Goal: Task Accomplishment & Management: Manage account settings

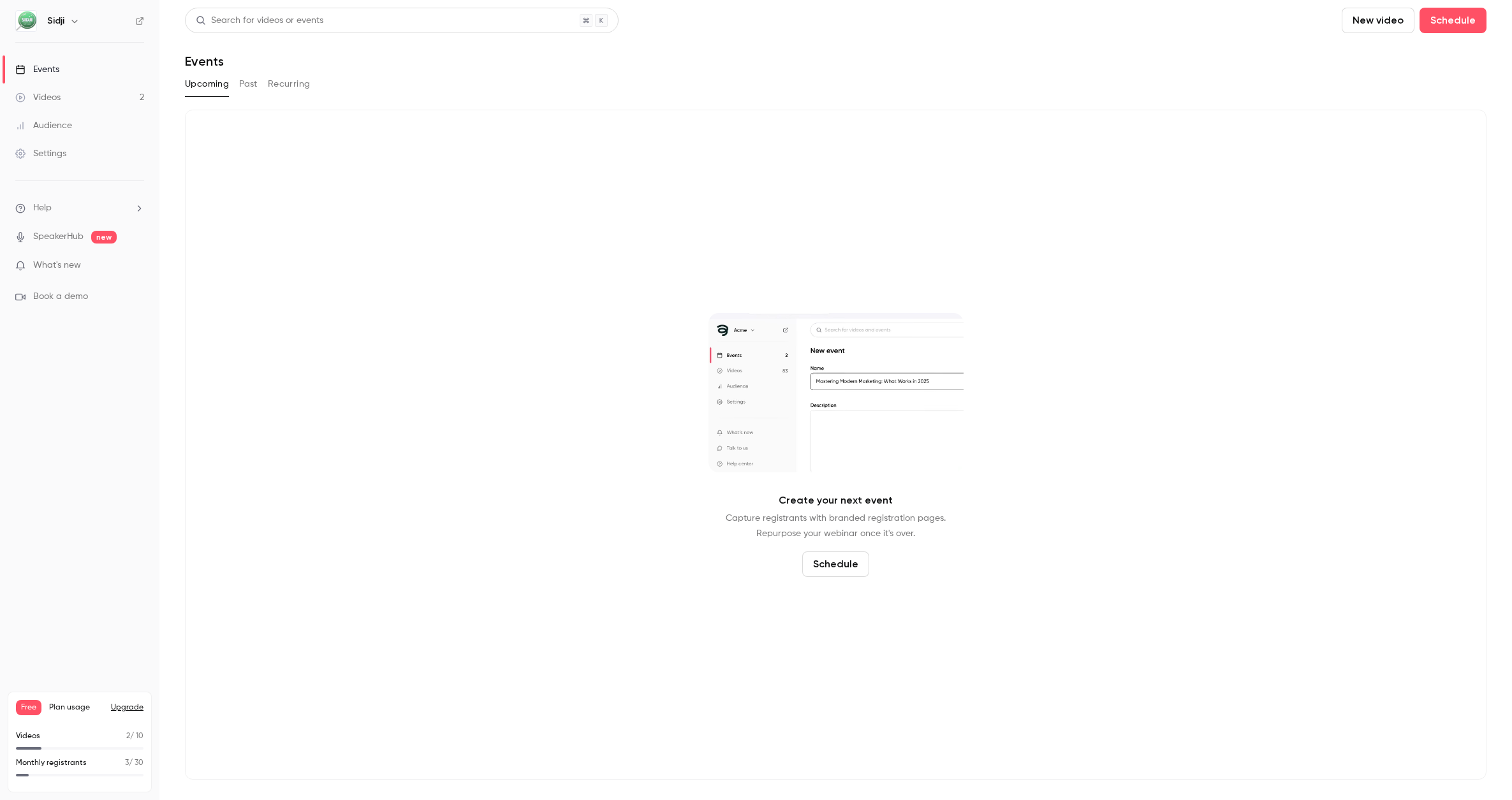
click at [69, 237] on link "SpeakerHub" at bounding box center [58, 237] width 51 height 14
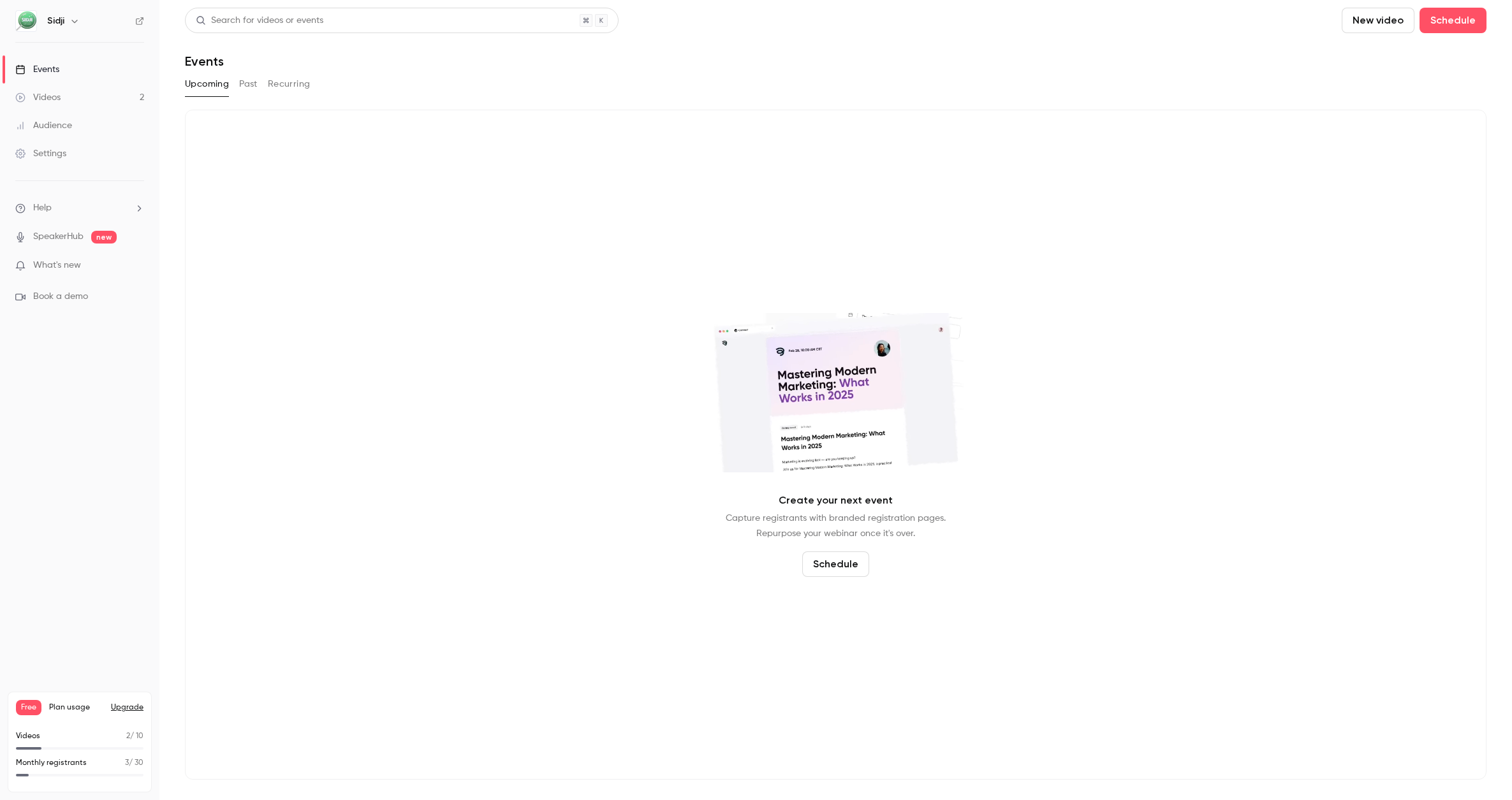
click at [97, 99] on link "Videos 2" at bounding box center [79, 97] width 160 height 28
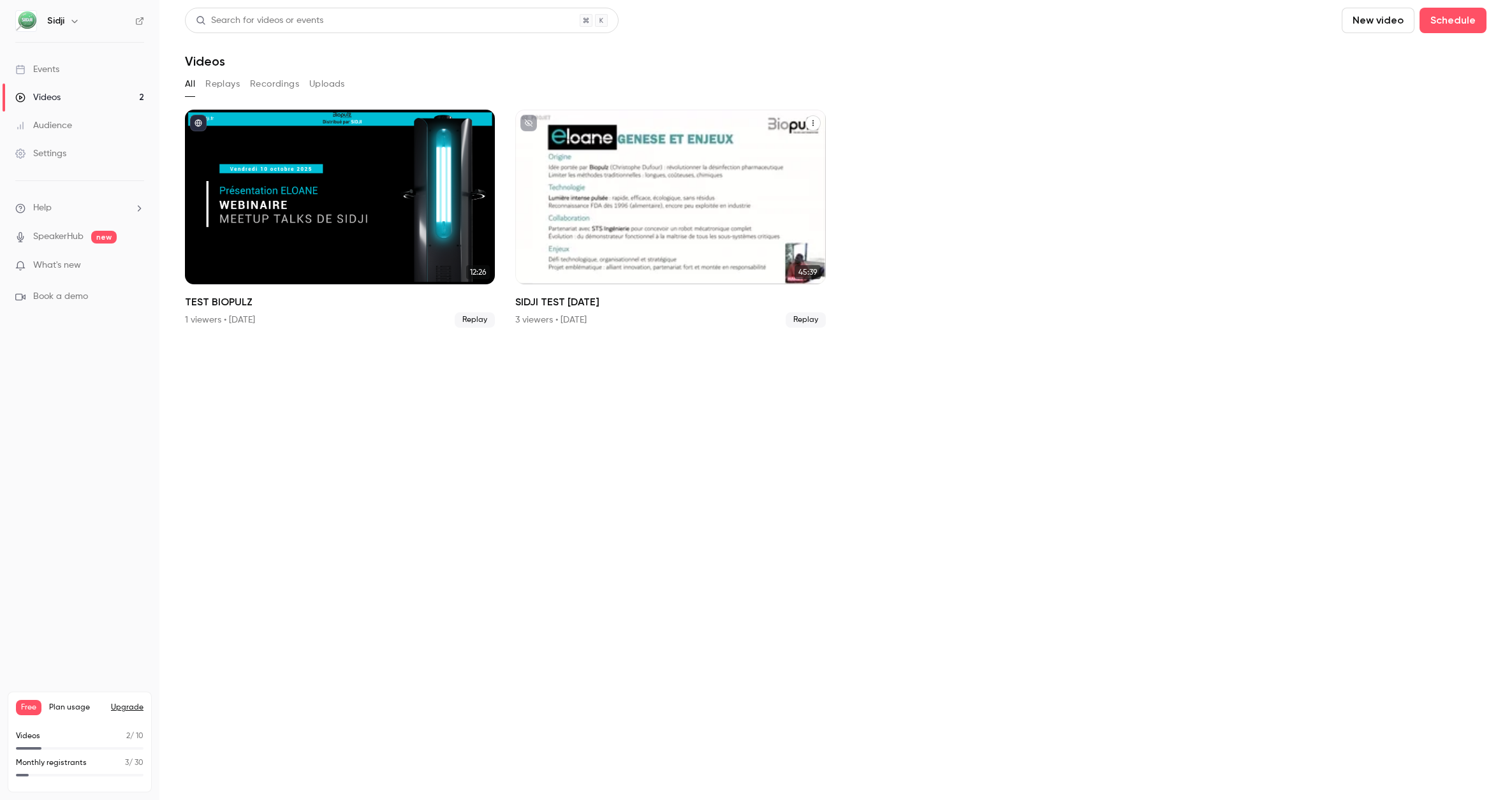
click at [820, 117] on div "SIDJI TEST 24 sept" at bounding box center [813, 123] width 15 height 16
click at [814, 123] on icon "SIDJI TEST 24 sept" at bounding box center [813, 123] width 8 height 8
click at [741, 210] on li "Delete" at bounding box center [751, 219] width 140 height 33
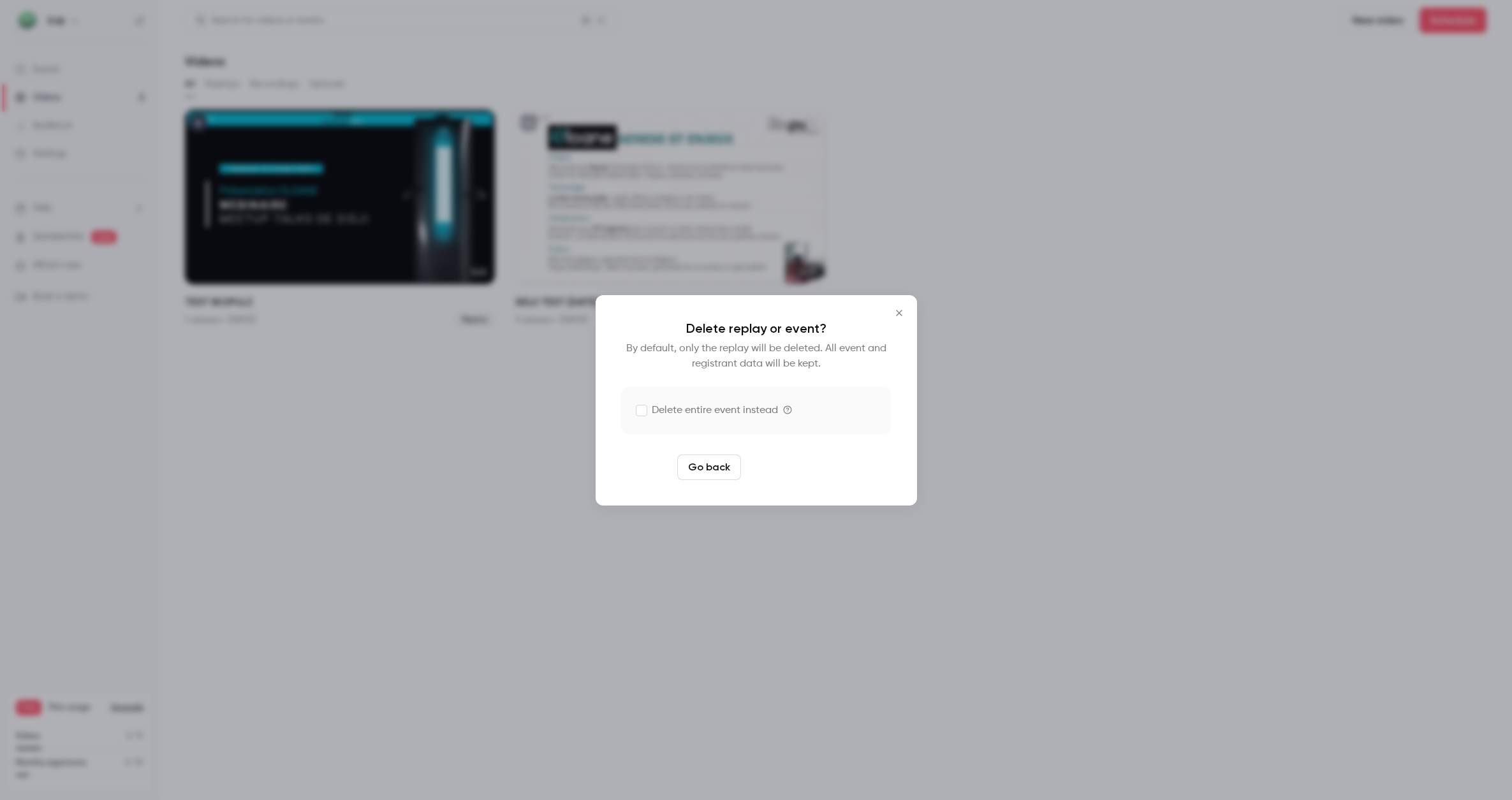
click at [793, 467] on button "Delete replay" at bounding box center [790, 467] width 88 height 25
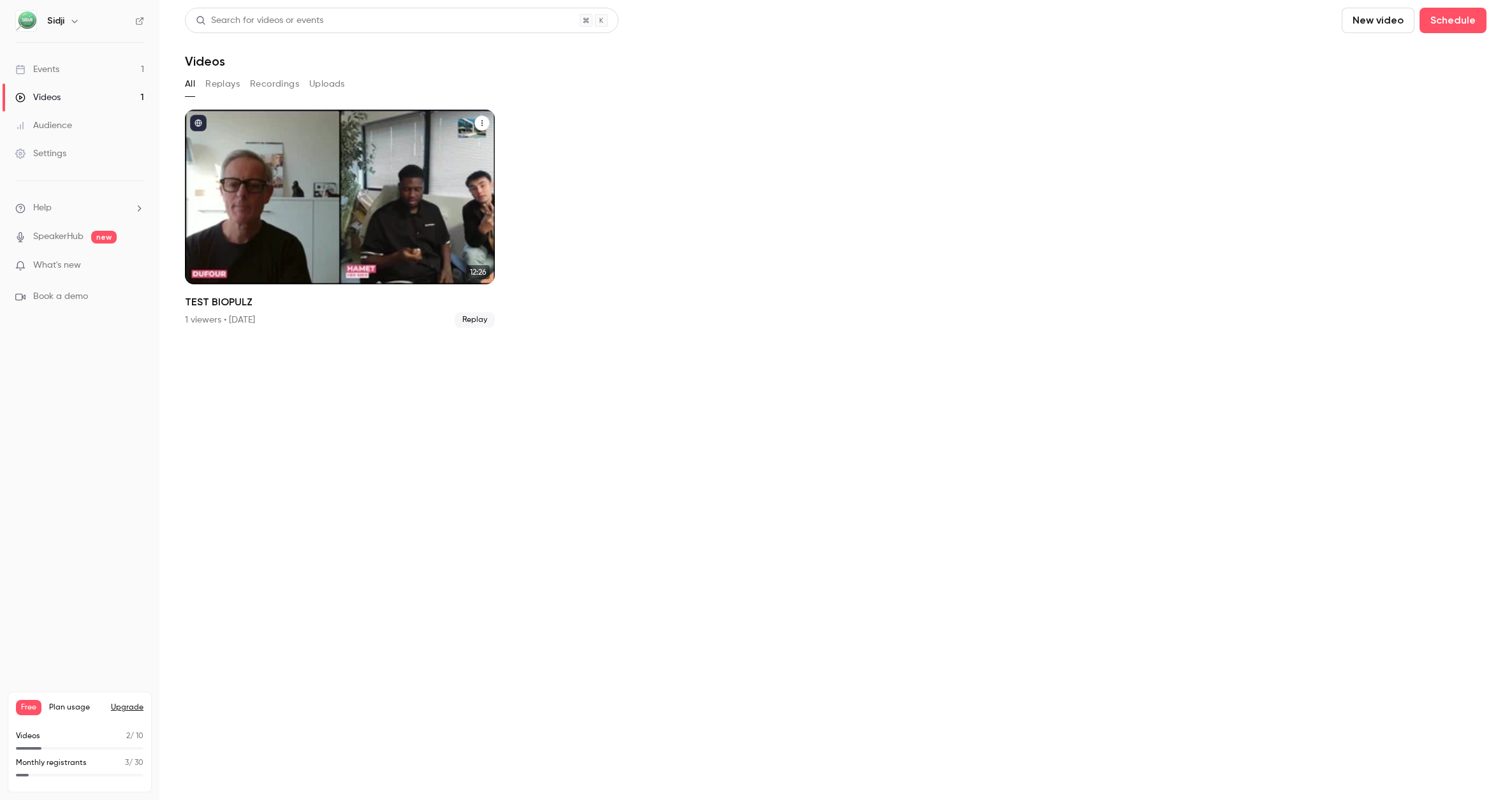
click at [482, 123] on icon "TEST BIOPULZ" at bounding box center [482, 123] width 8 height 8
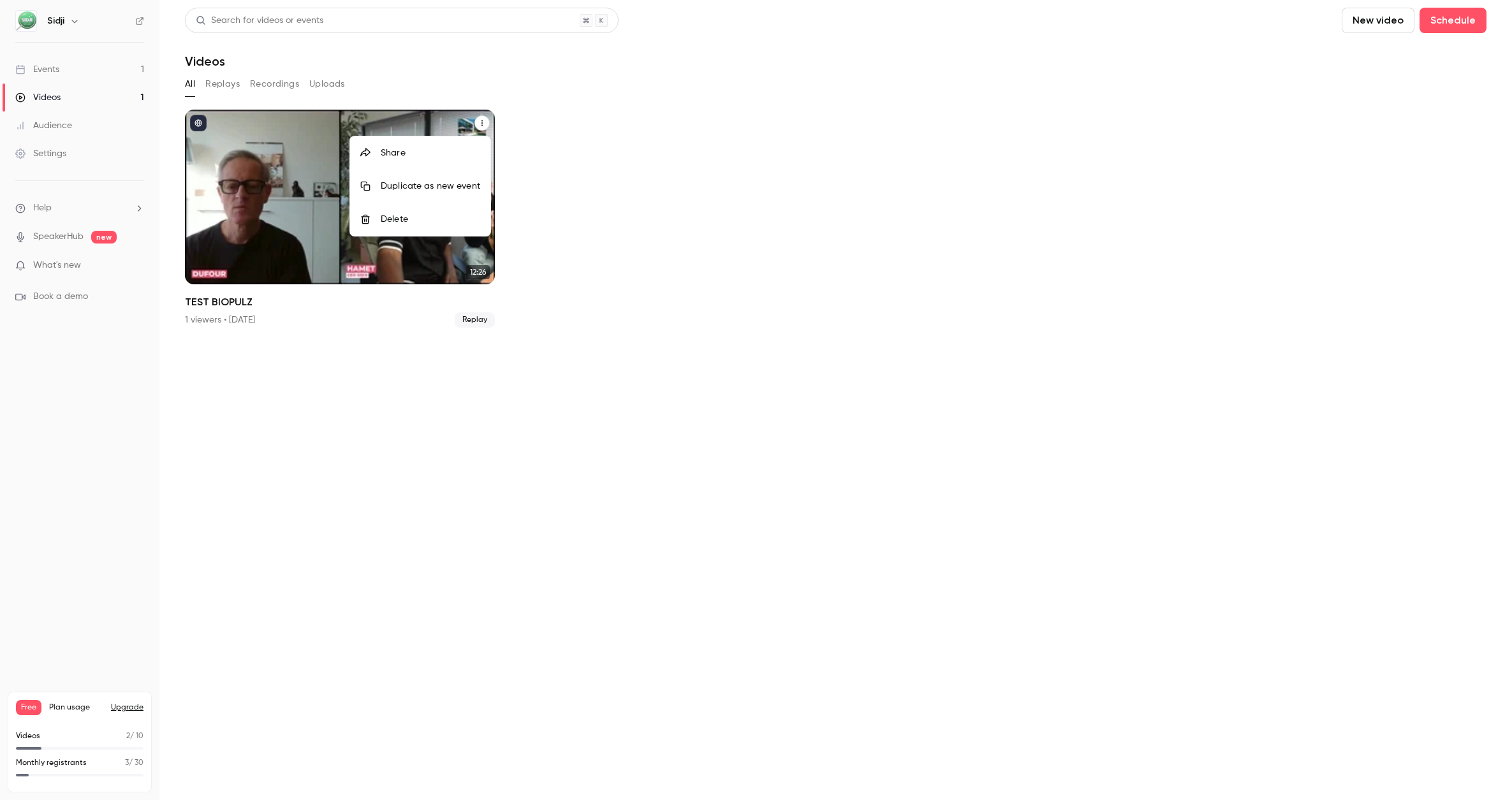
click at [649, 220] on div at bounding box center [756, 400] width 1512 height 800
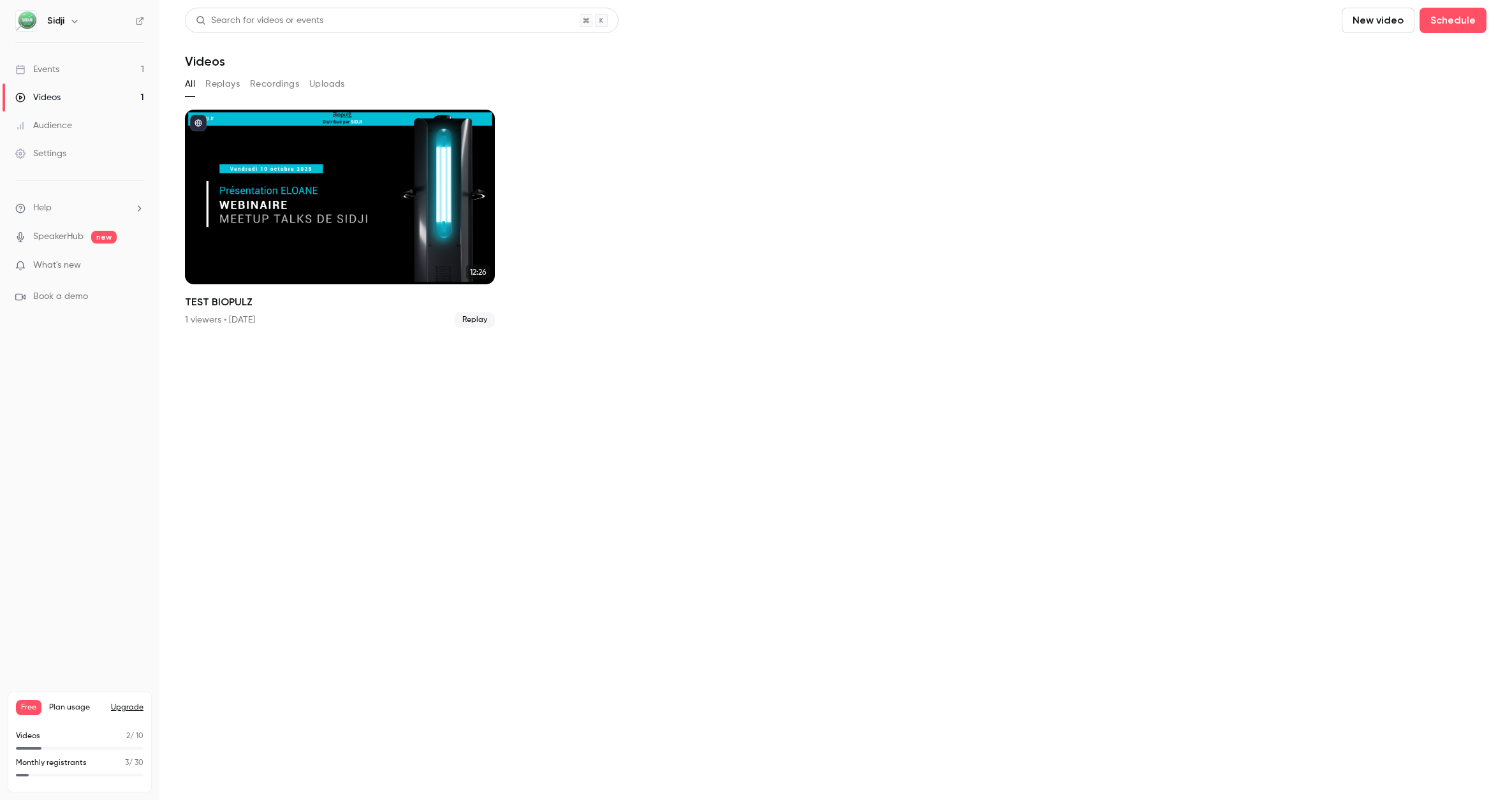
click at [58, 73] on div "Events" at bounding box center [37, 69] width 44 height 13
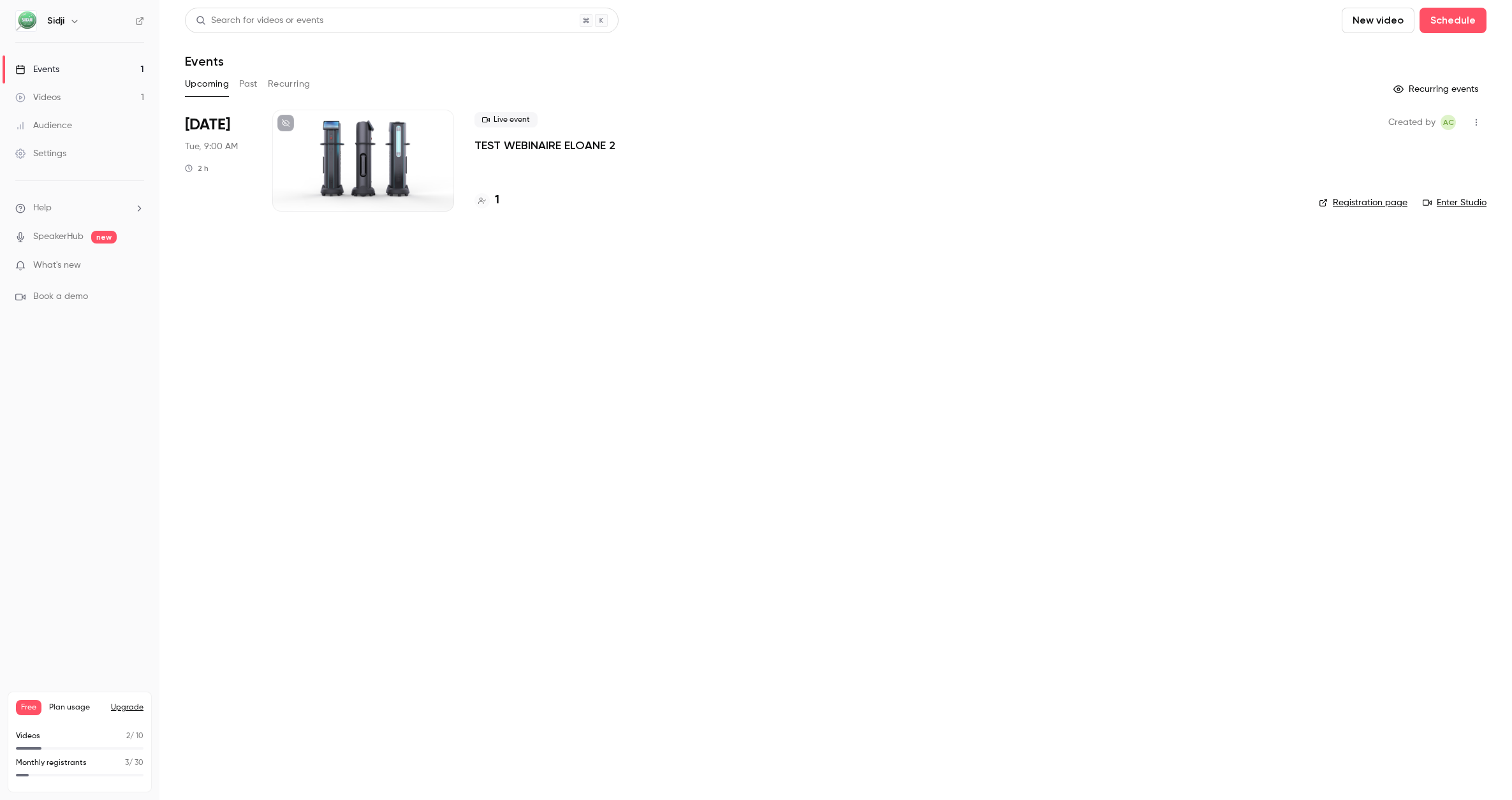
click at [377, 182] on div at bounding box center [362, 160] width 182 height 102
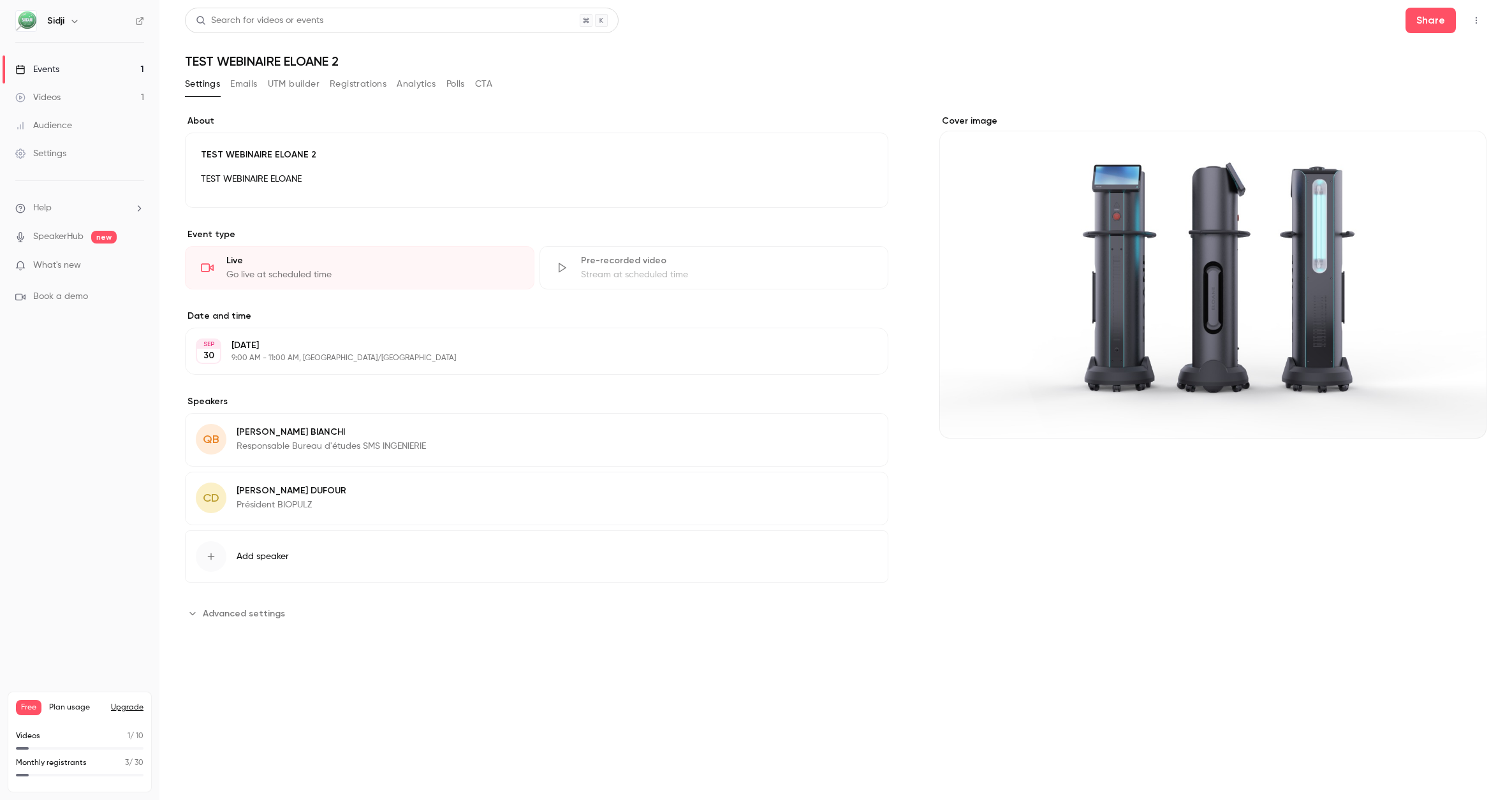
click at [246, 87] on button "Emails" at bounding box center [243, 84] width 27 height 21
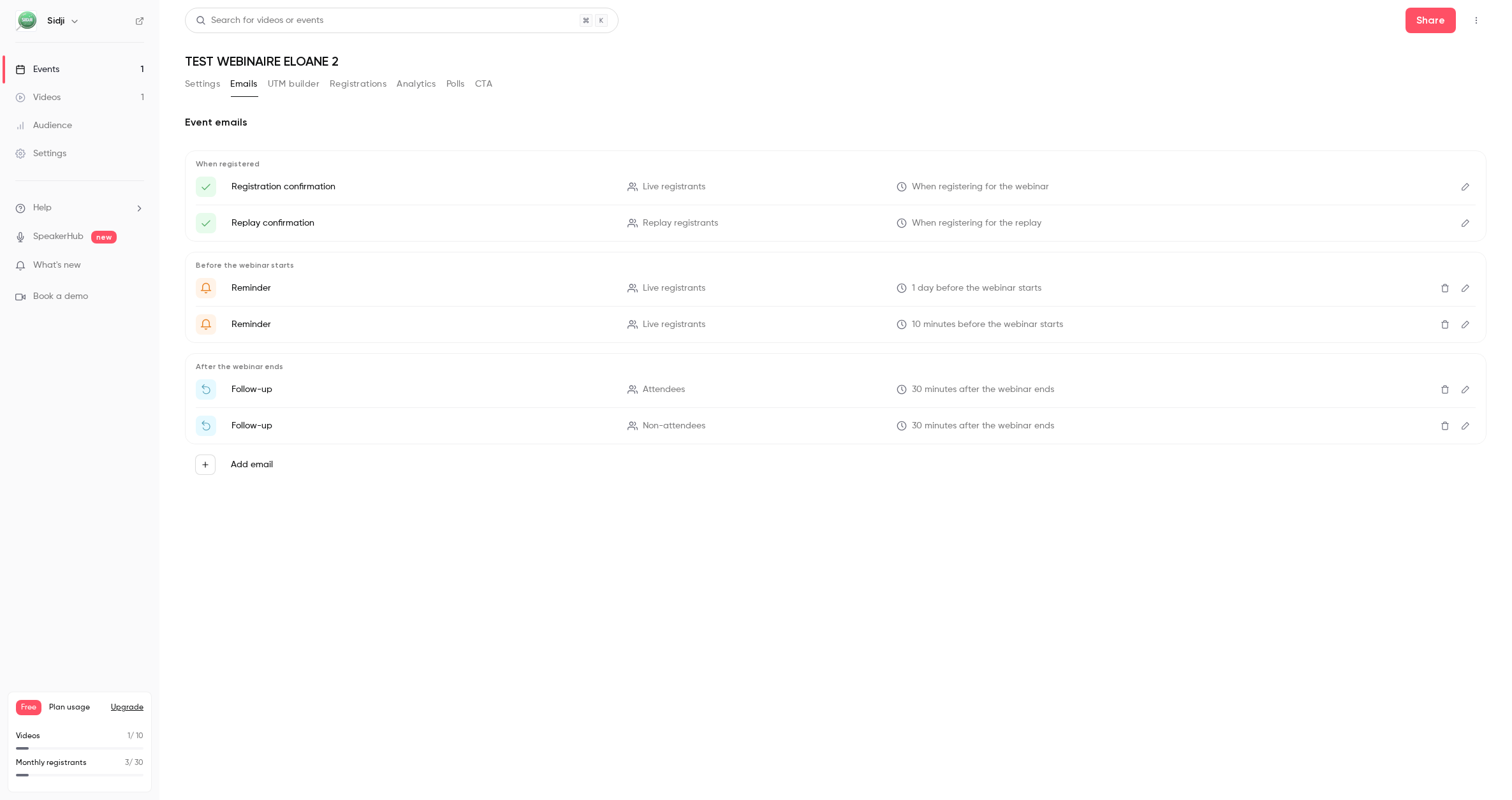
click at [207, 88] on button "Settings" at bounding box center [202, 84] width 35 height 21
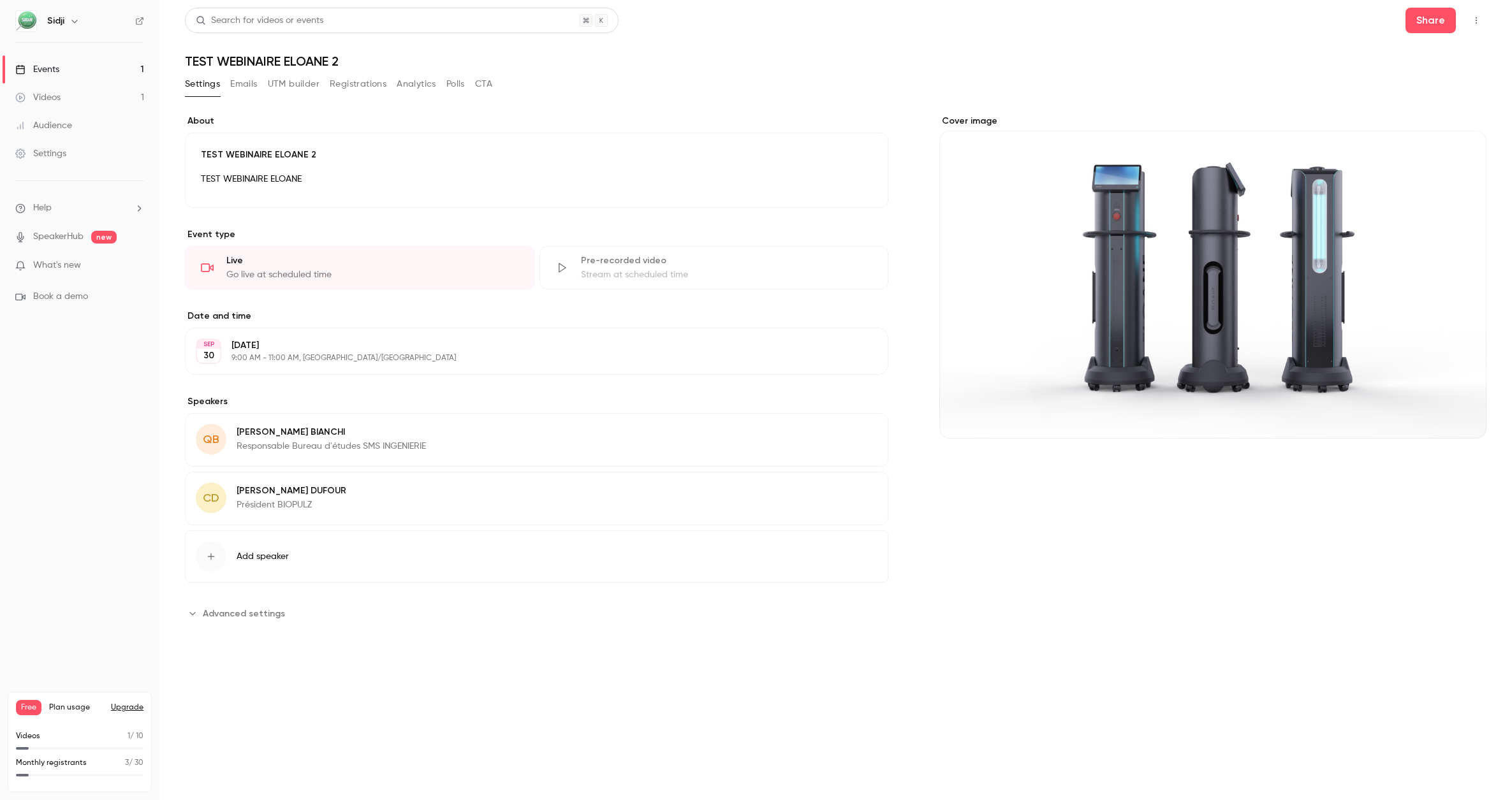
click at [249, 613] on span "Advanced settings" at bounding box center [244, 614] width 82 height 14
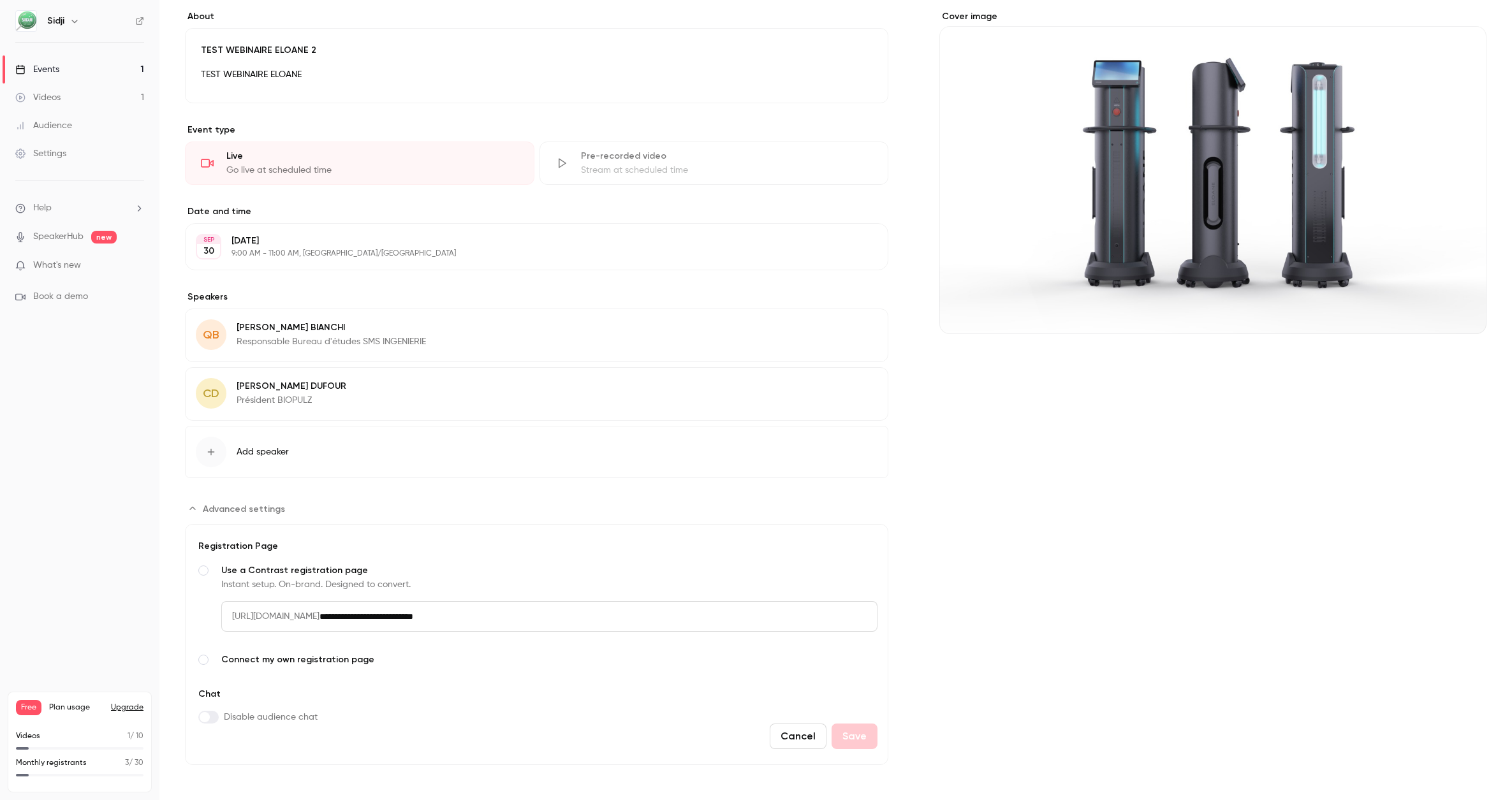
scroll to position [108, 0]
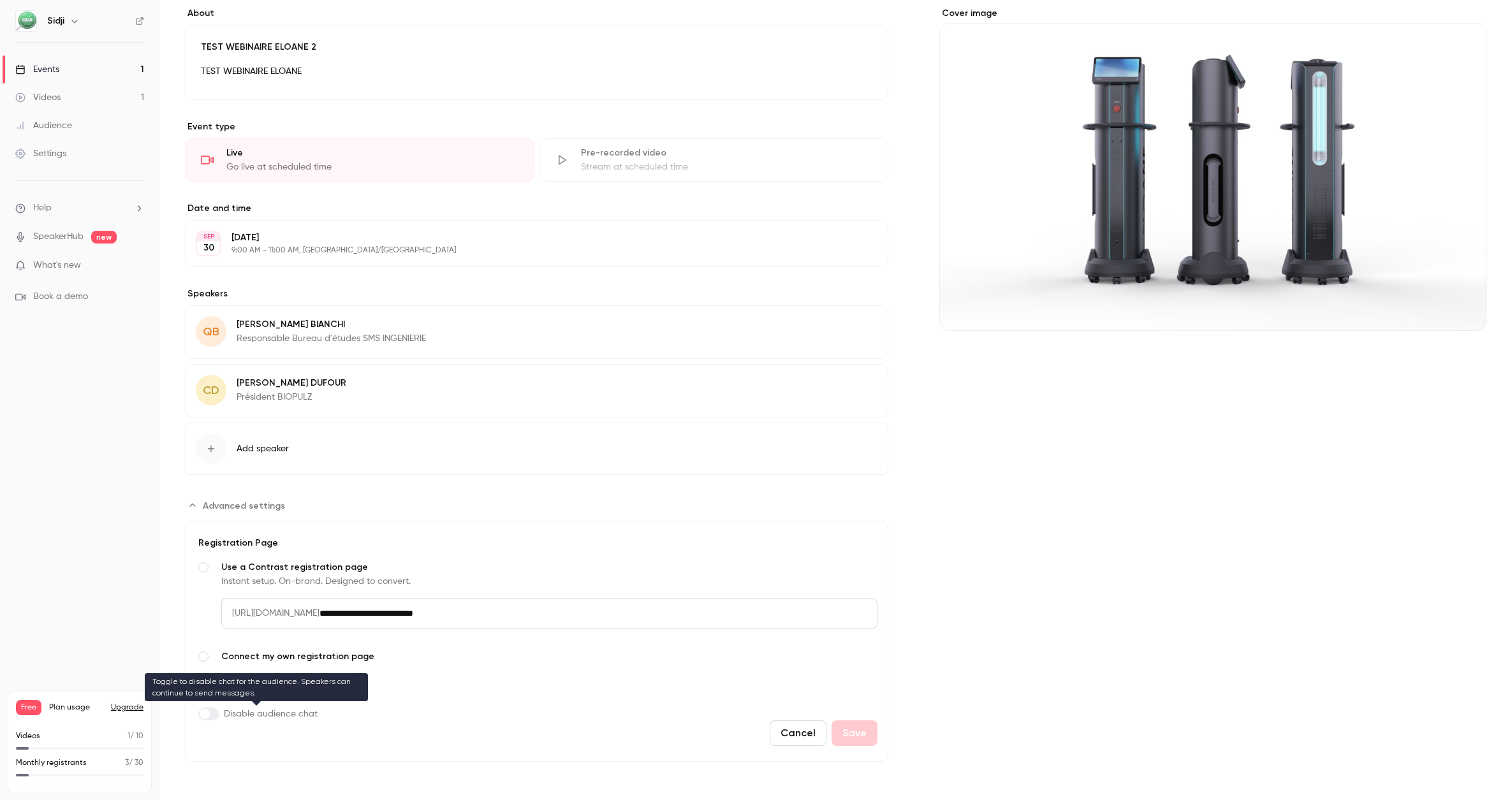
click at [206, 718] on span "Advanced settings" at bounding box center [204, 714] width 10 height 10
click at [854, 738] on button "Save" at bounding box center [854, 733] width 46 height 25
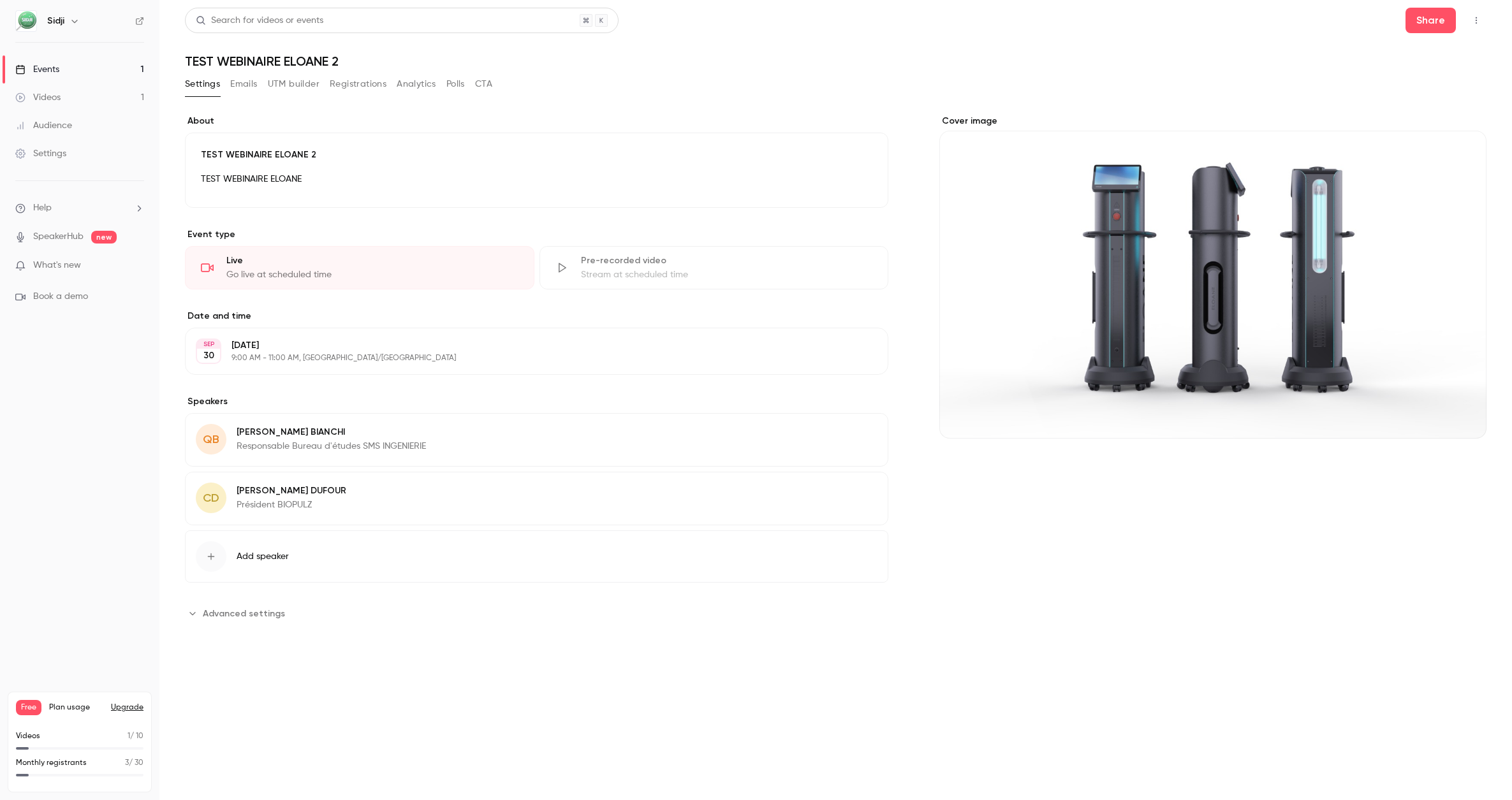
click at [360, 272] on div "Go live at scheduled time" at bounding box center [372, 275] width 292 height 13
click at [244, 87] on button "Emails" at bounding box center [243, 84] width 27 height 21
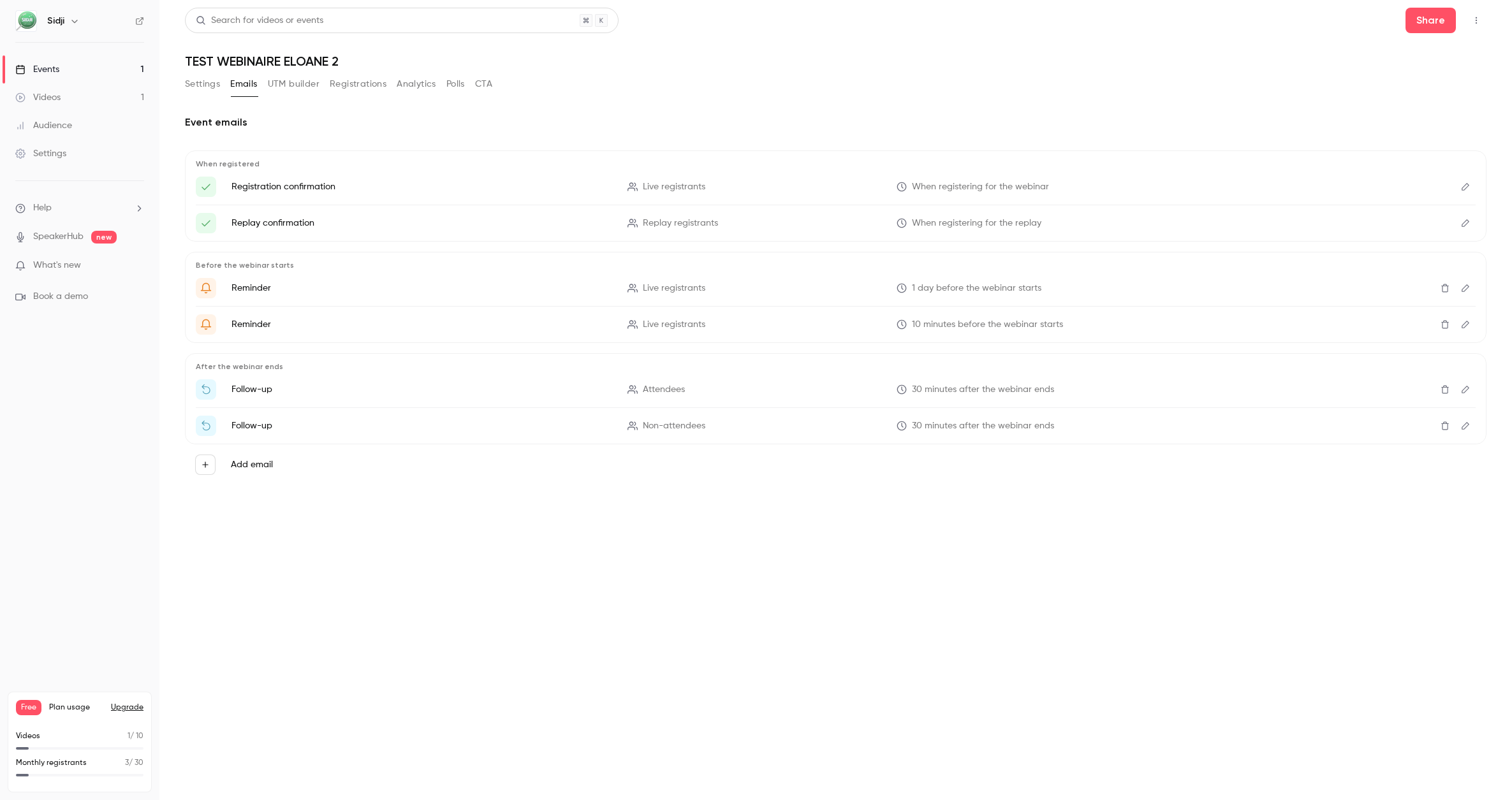
click at [292, 87] on button "UTM builder" at bounding box center [293, 84] width 51 height 21
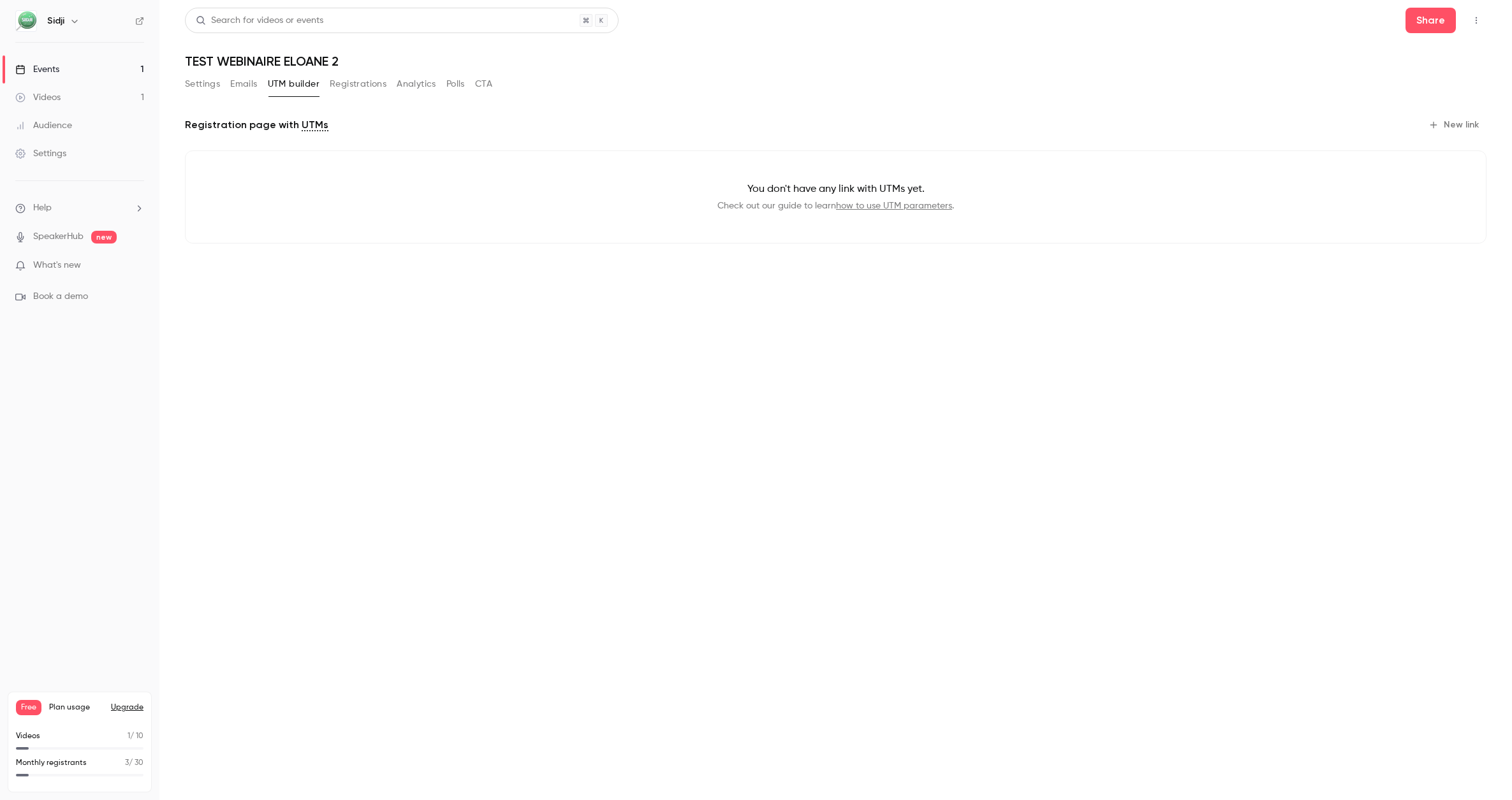
click at [346, 85] on button "Registrations" at bounding box center [358, 84] width 57 height 21
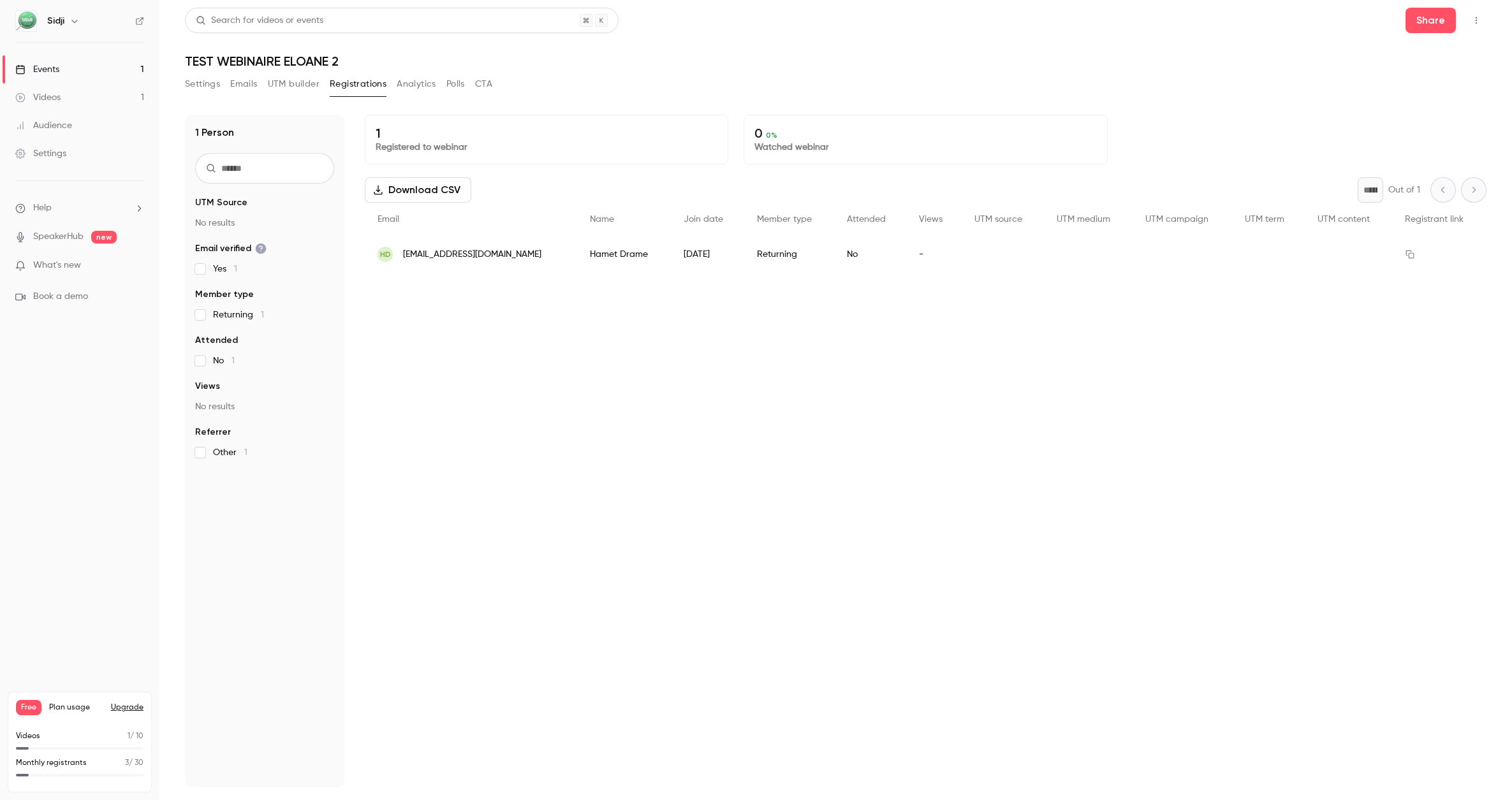
click at [436, 88] on button "Analytics" at bounding box center [417, 84] width 40 height 21
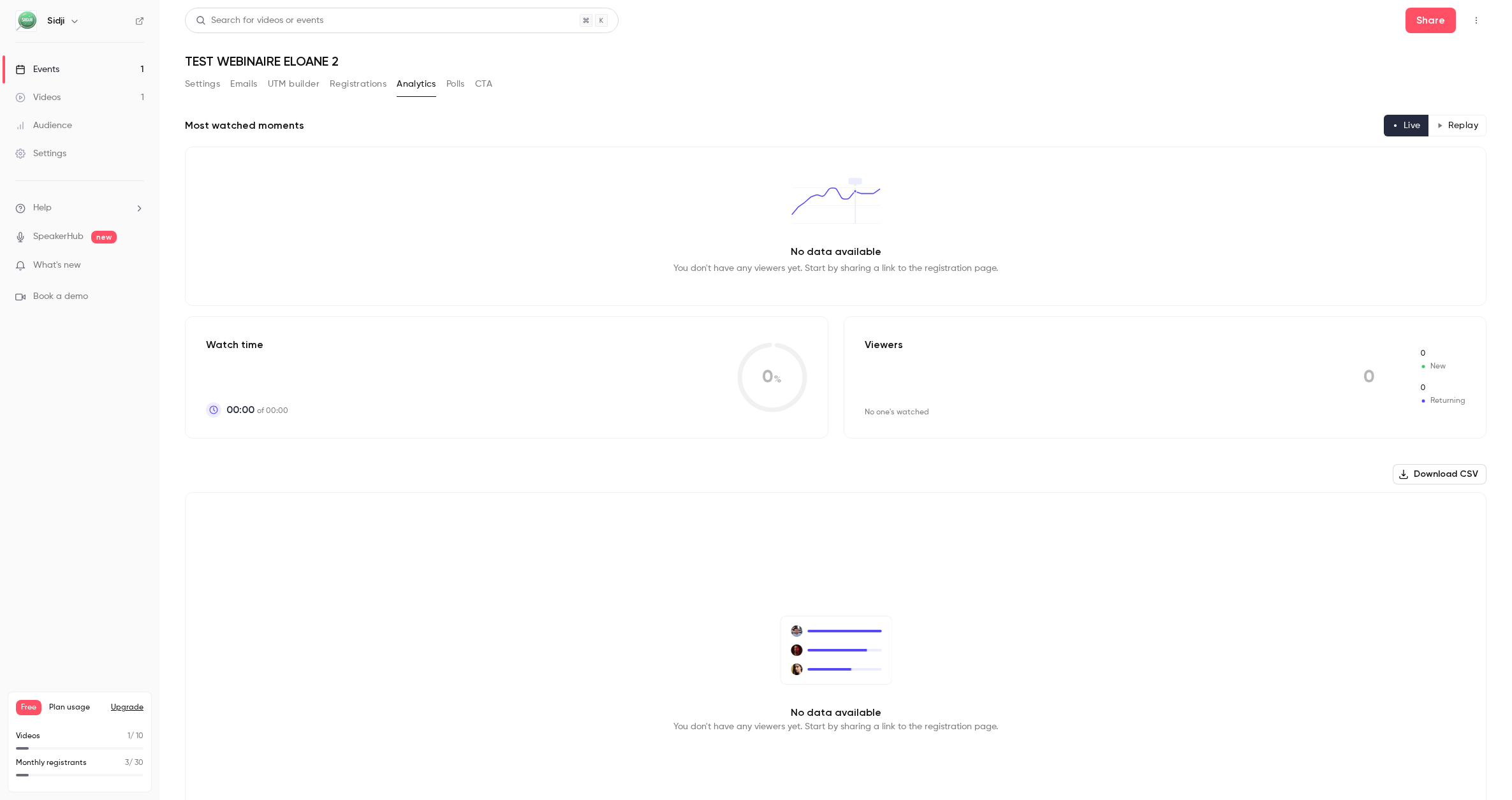
click at [486, 88] on button "CTA" at bounding box center [483, 84] width 17 height 21
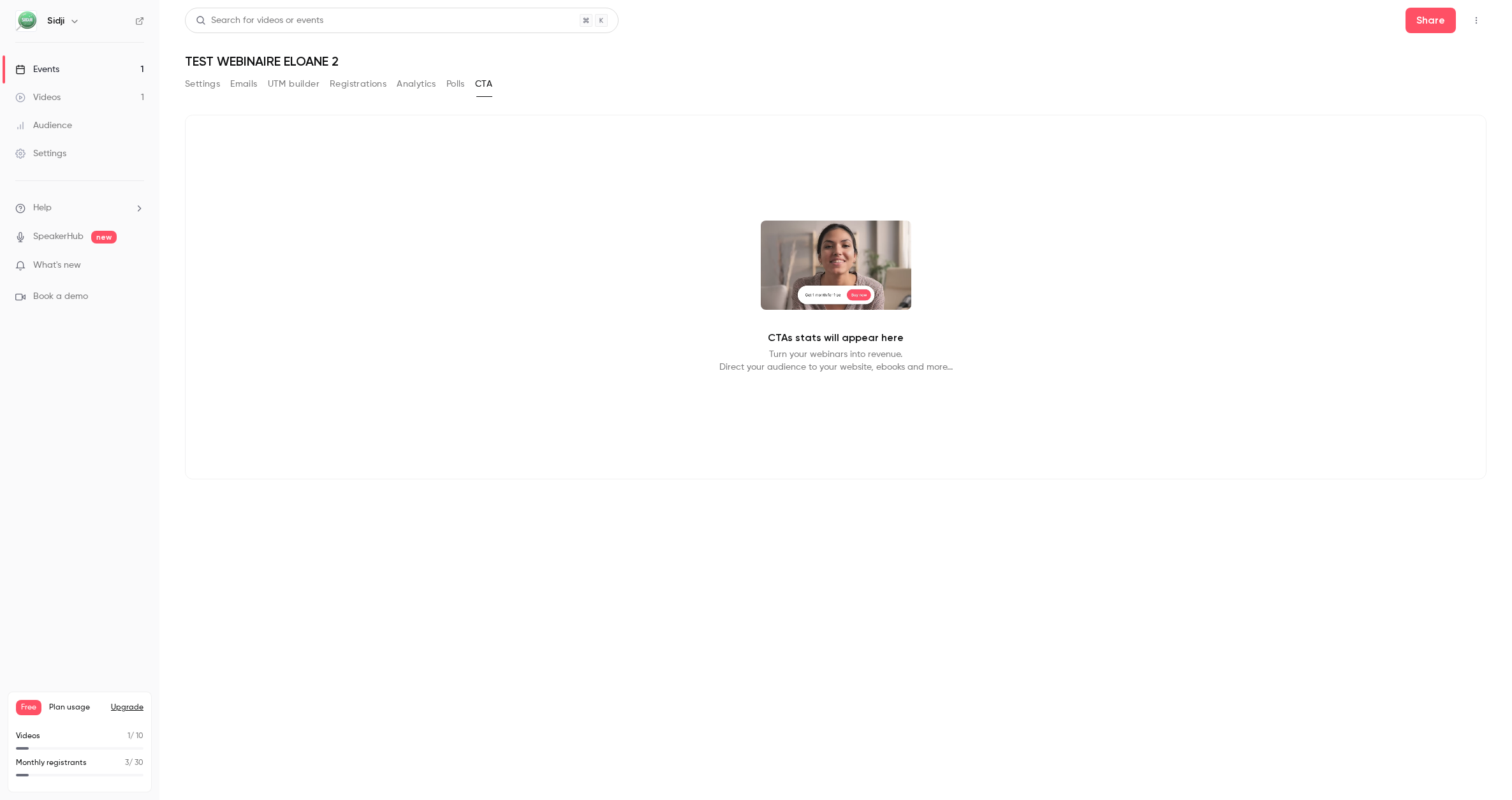
click at [212, 80] on button "Settings" at bounding box center [202, 84] width 35 height 21
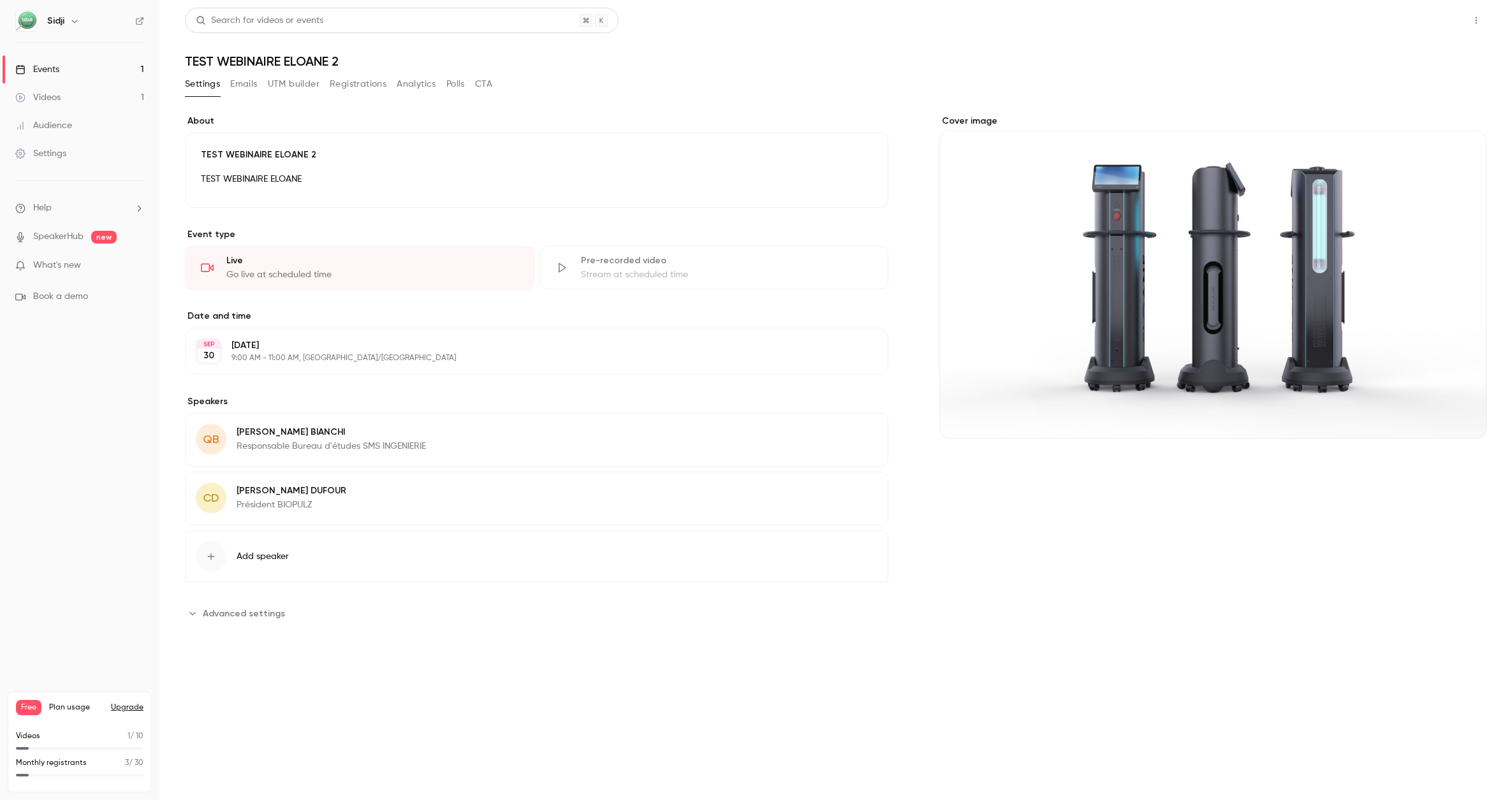
click at [1426, 23] on button "Share" at bounding box center [1430, 20] width 51 height 25
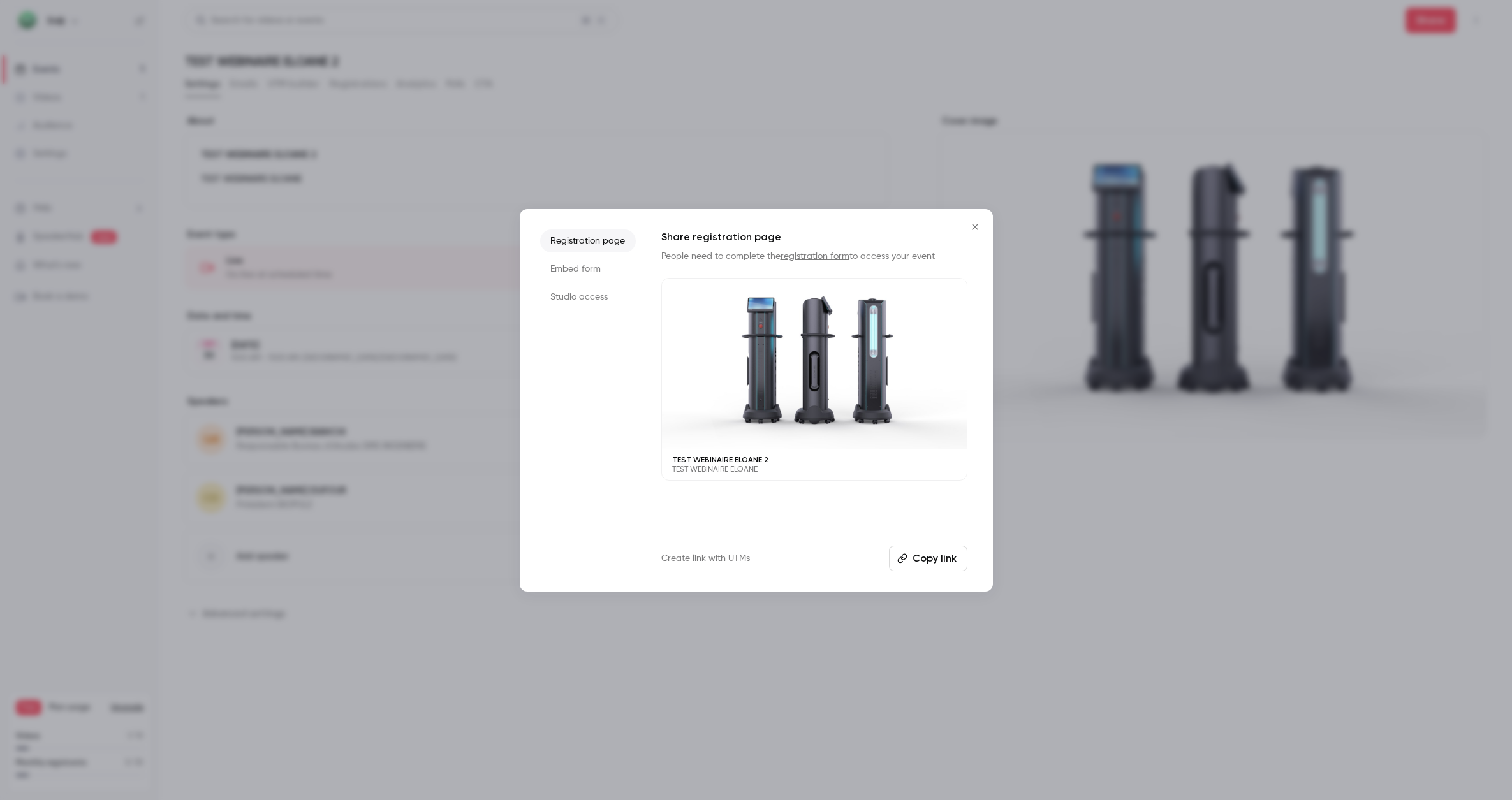
click at [583, 271] on li "Embed form" at bounding box center [588, 269] width 96 height 23
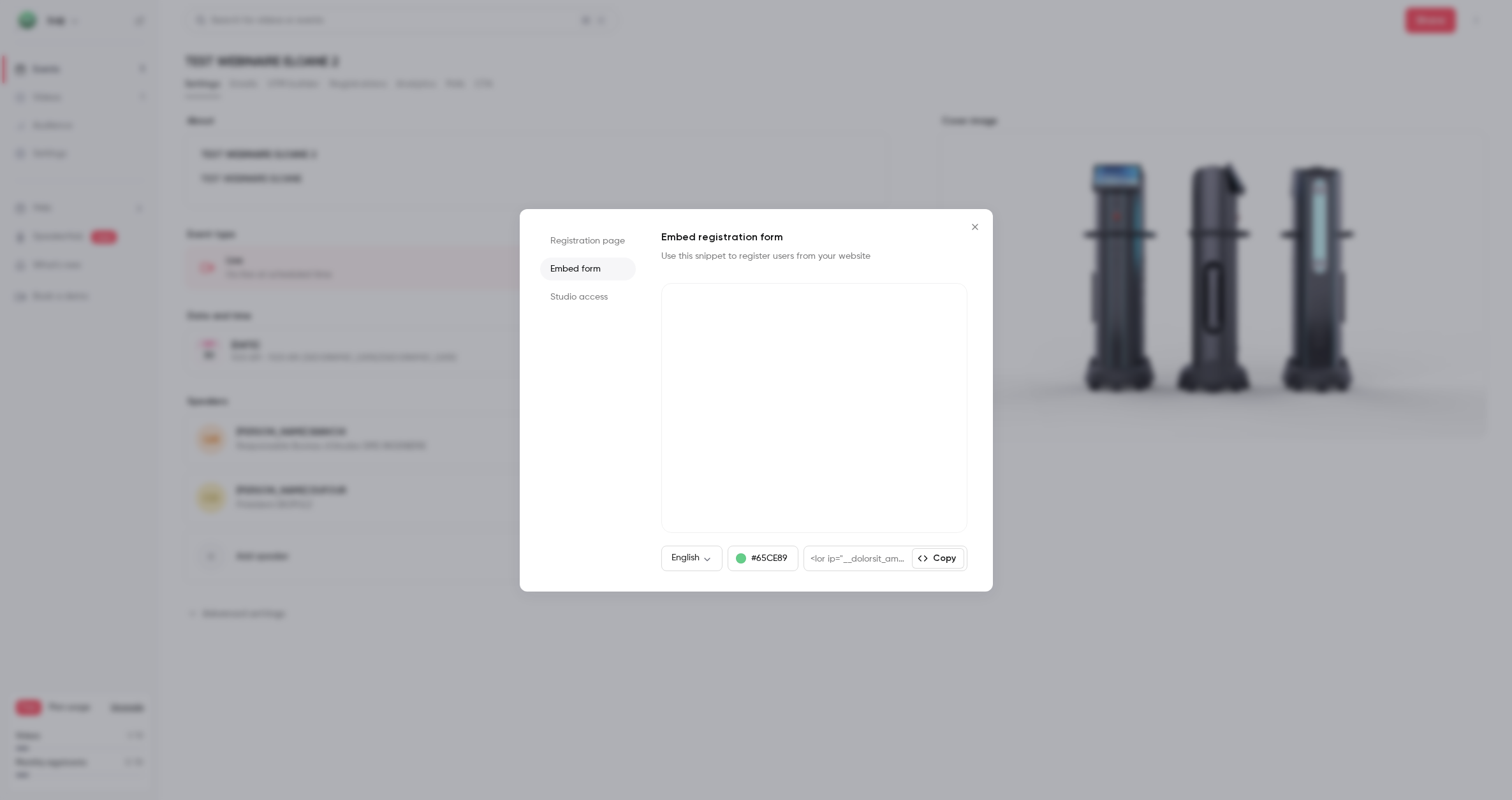
click at [579, 296] on li "Studio access" at bounding box center [588, 297] width 96 height 23
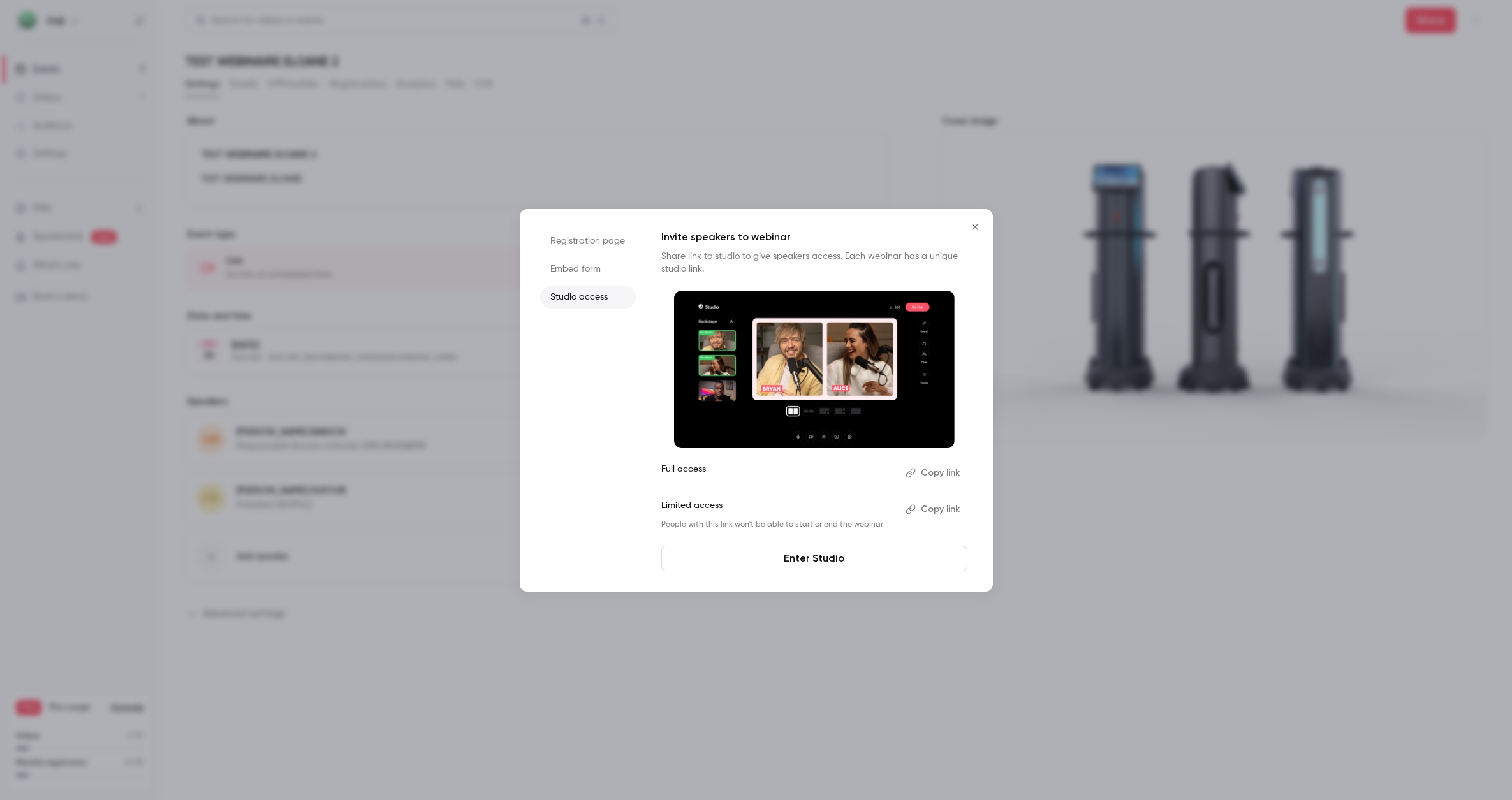
click at [924, 469] on button "Copy link" at bounding box center [934, 473] width 67 height 21
click at [936, 514] on button "Copy link" at bounding box center [934, 510] width 67 height 21
click at [573, 261] on li "Embed form" at bounding box center [588, 269] width 96 height 23
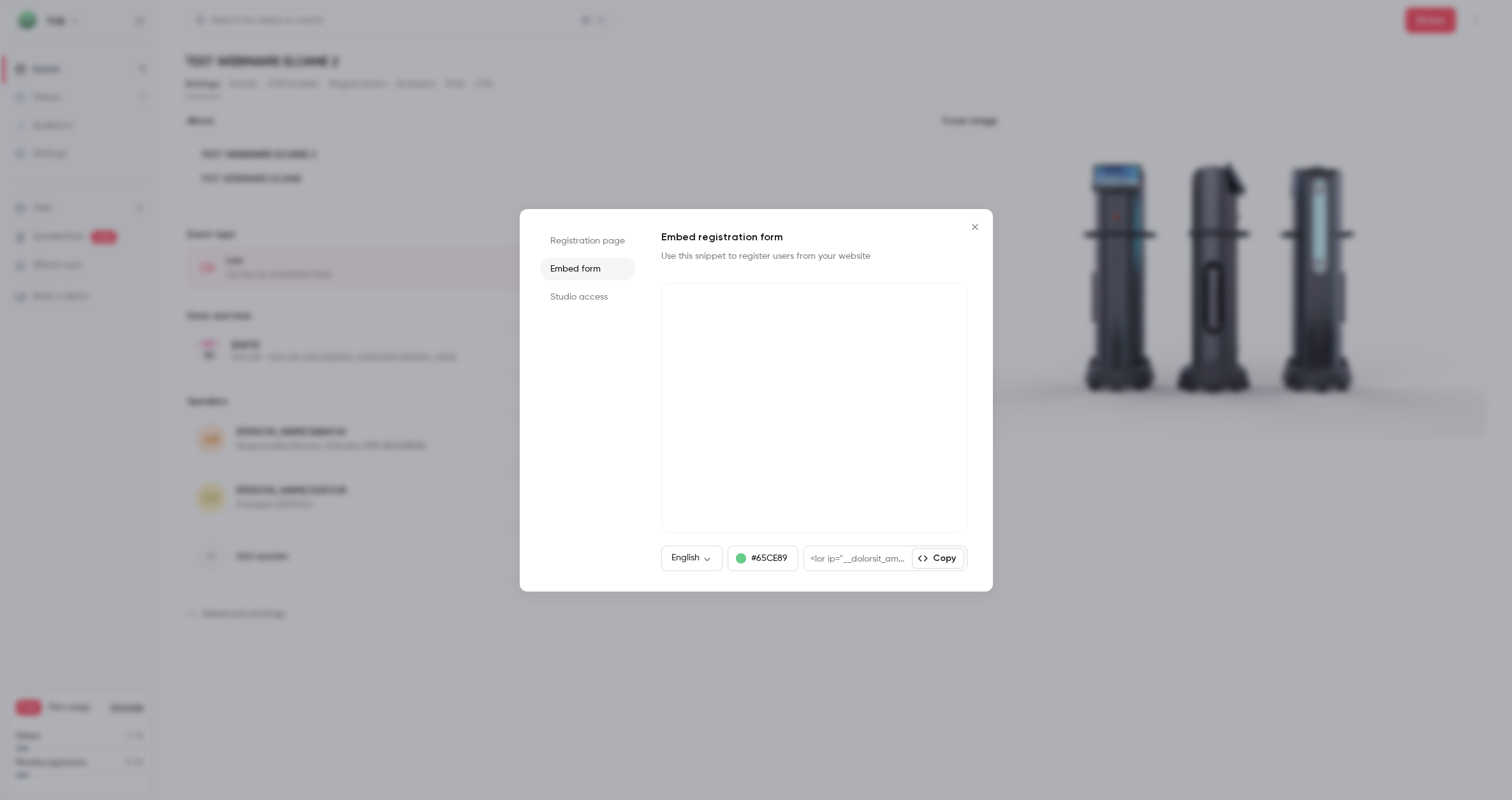
click at [588, 245] on li "Registration page" at bounding box center [588, 241] width 96 height 23
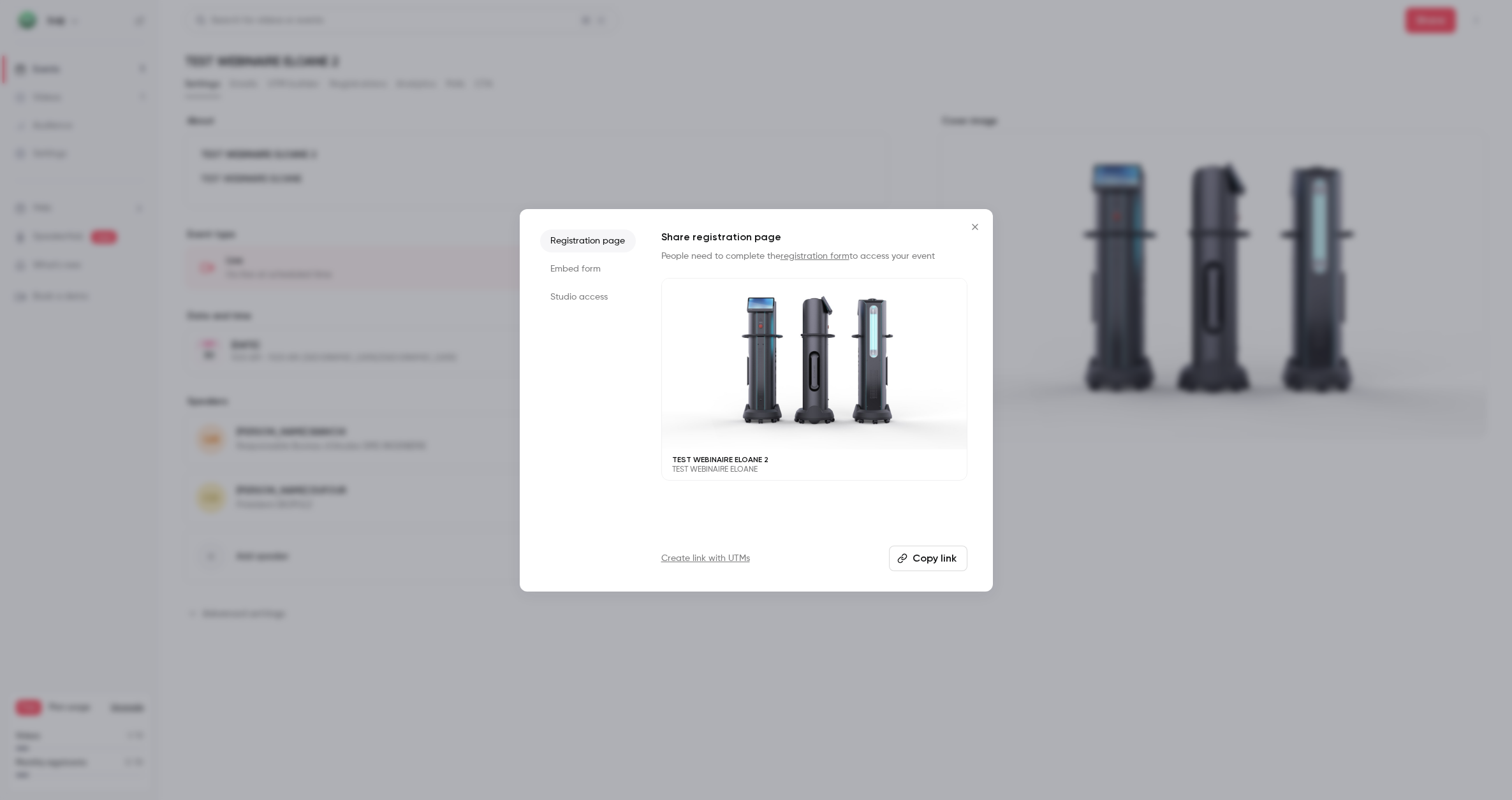
click at [933, 560] on button "Copy link" at bounding box center [928, 558] width 78 height 25
click at [972, 224] on icon "Close" at bounding box center [975, 227] width 15 height 10
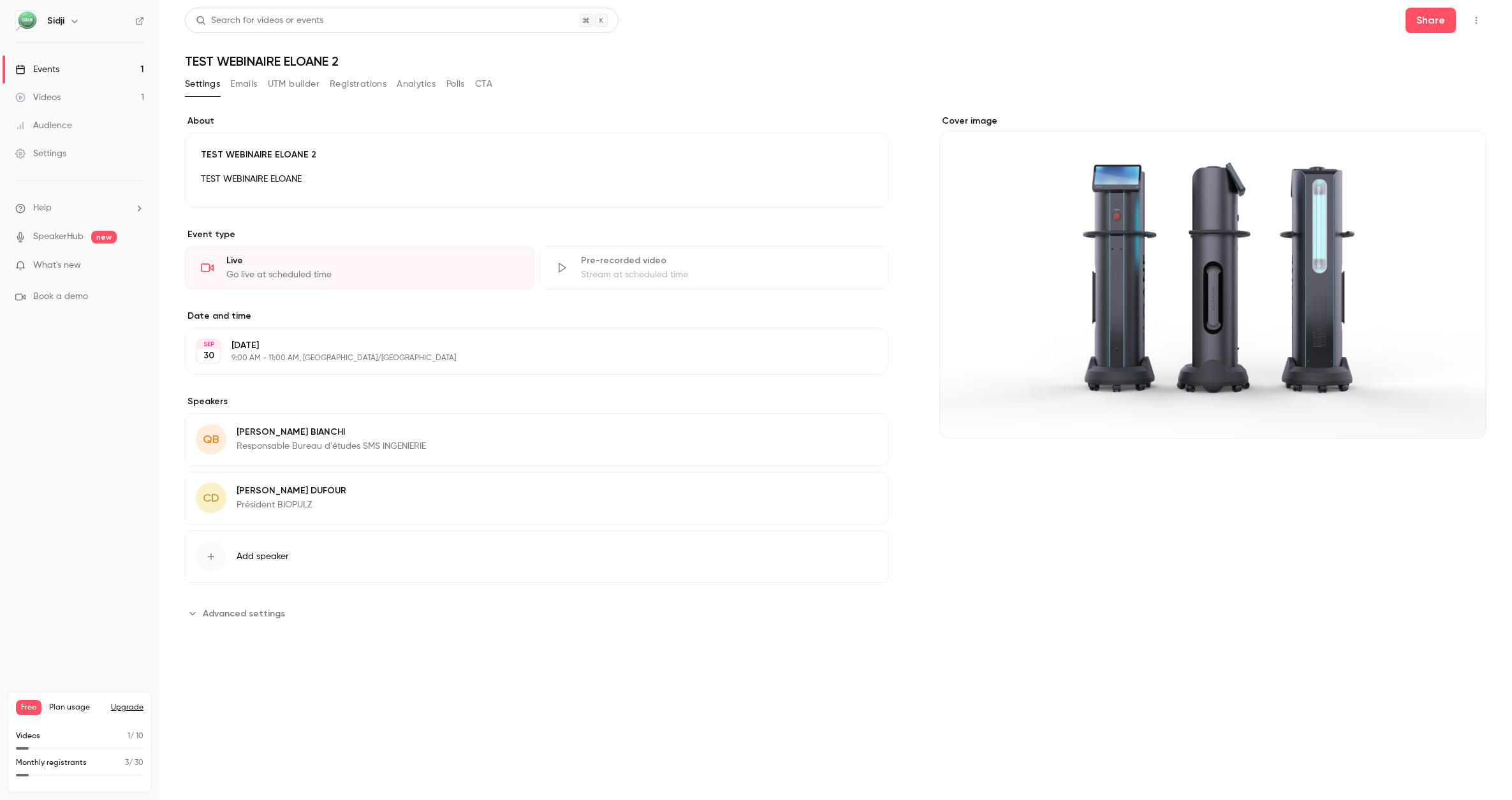
click at [58, 96] on div "Videos" at bounding box center [38, 97] width 45 height 13
